Goal: Task Accomplishment & Management: Manage account settings

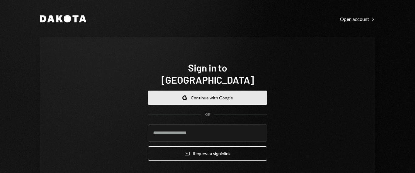
click at [215, 91] on button "Google Continue with Google" at bounding box center [207, 98] width 119 height 14
